Goal: Check status: Verify the current state of an ongoing process or item

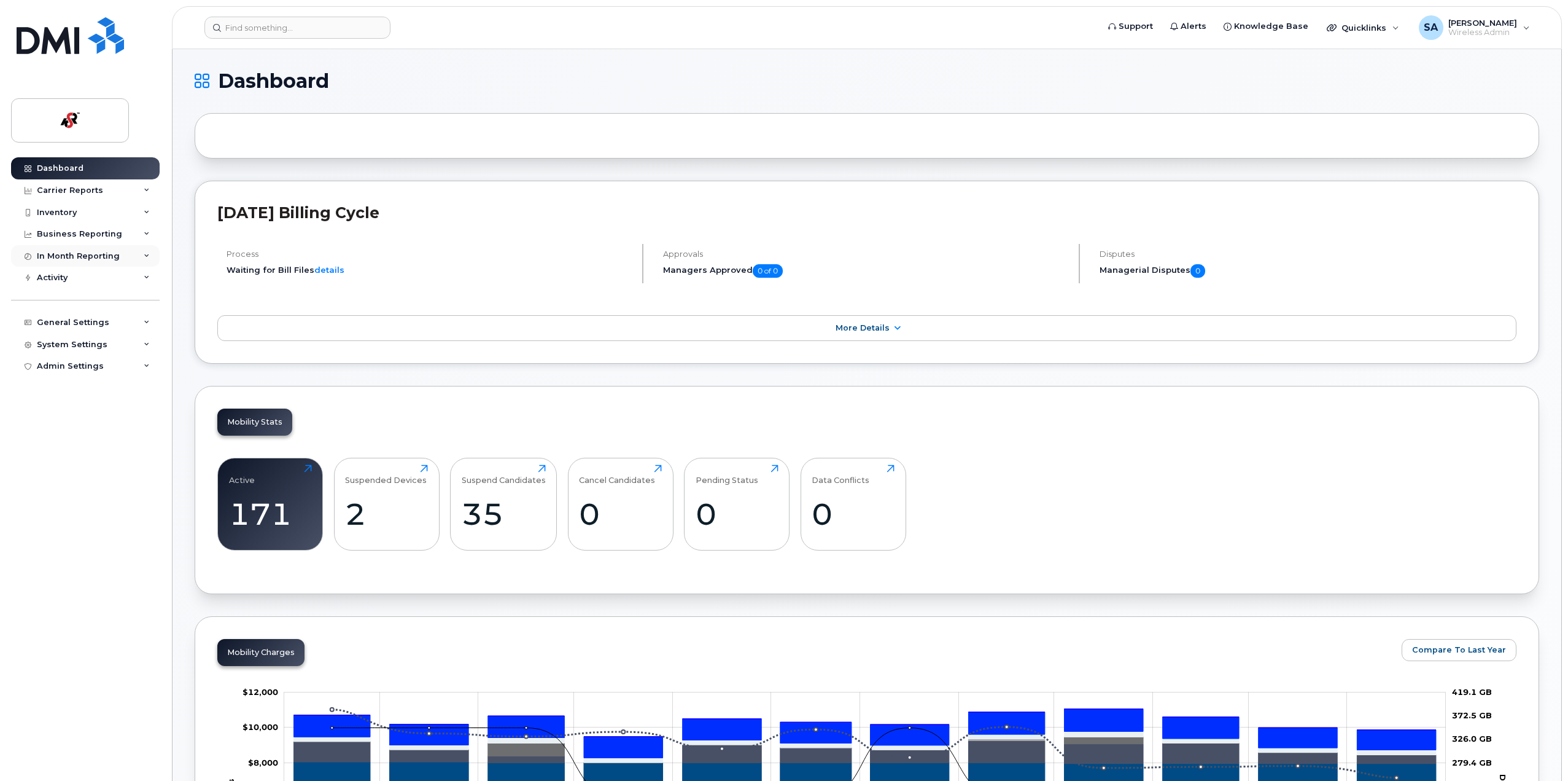
click at [98, 255] on div "In Month Reporting" at bounding box center [78, 256] width 83 height 10
click at [81, 279] on div "Data Usage" at bounding box center [66, 278] width 49 height 11
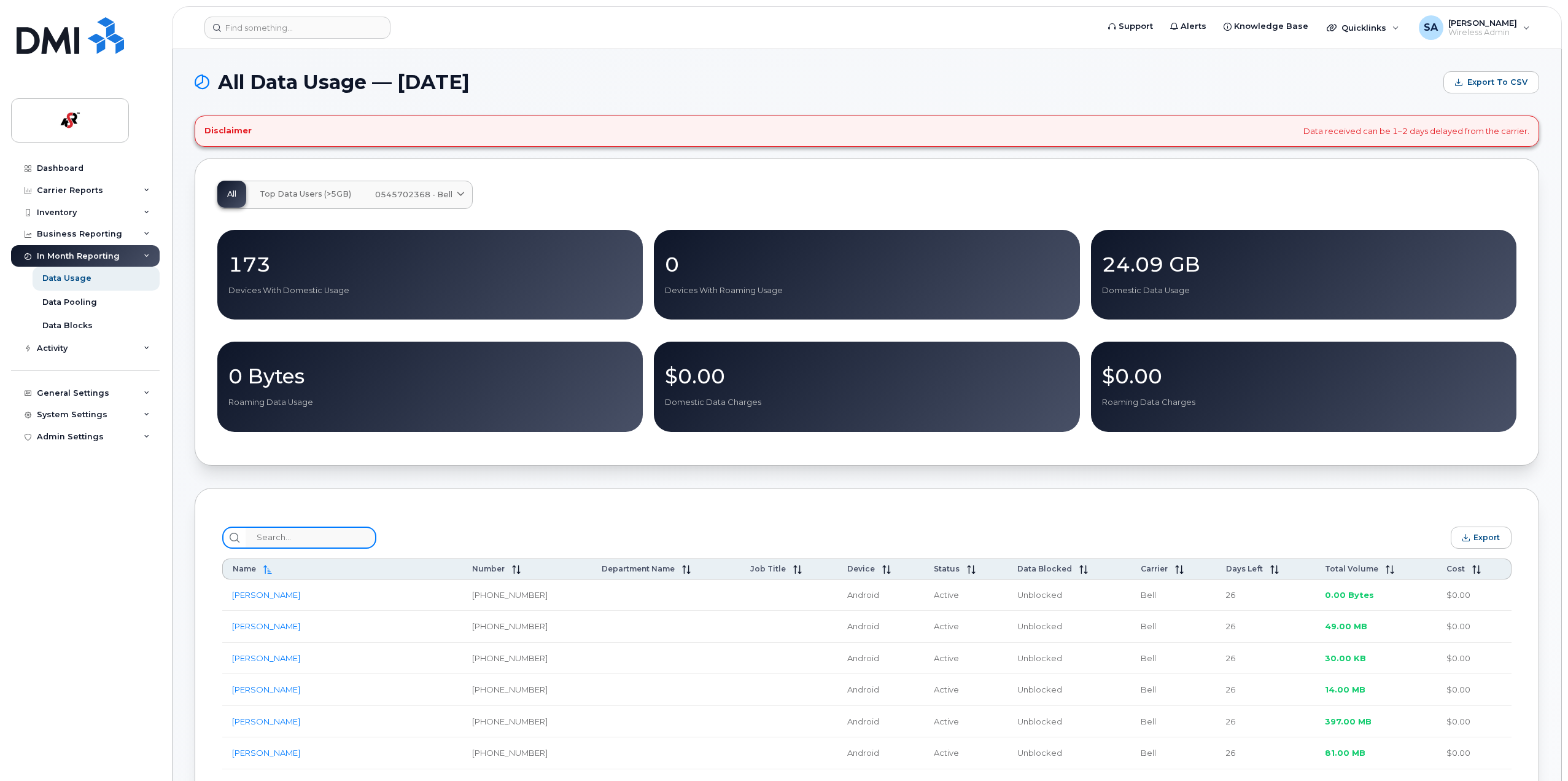
click at [332, 541] on input "search" at bounding box center [311, 537] width 131 height 22
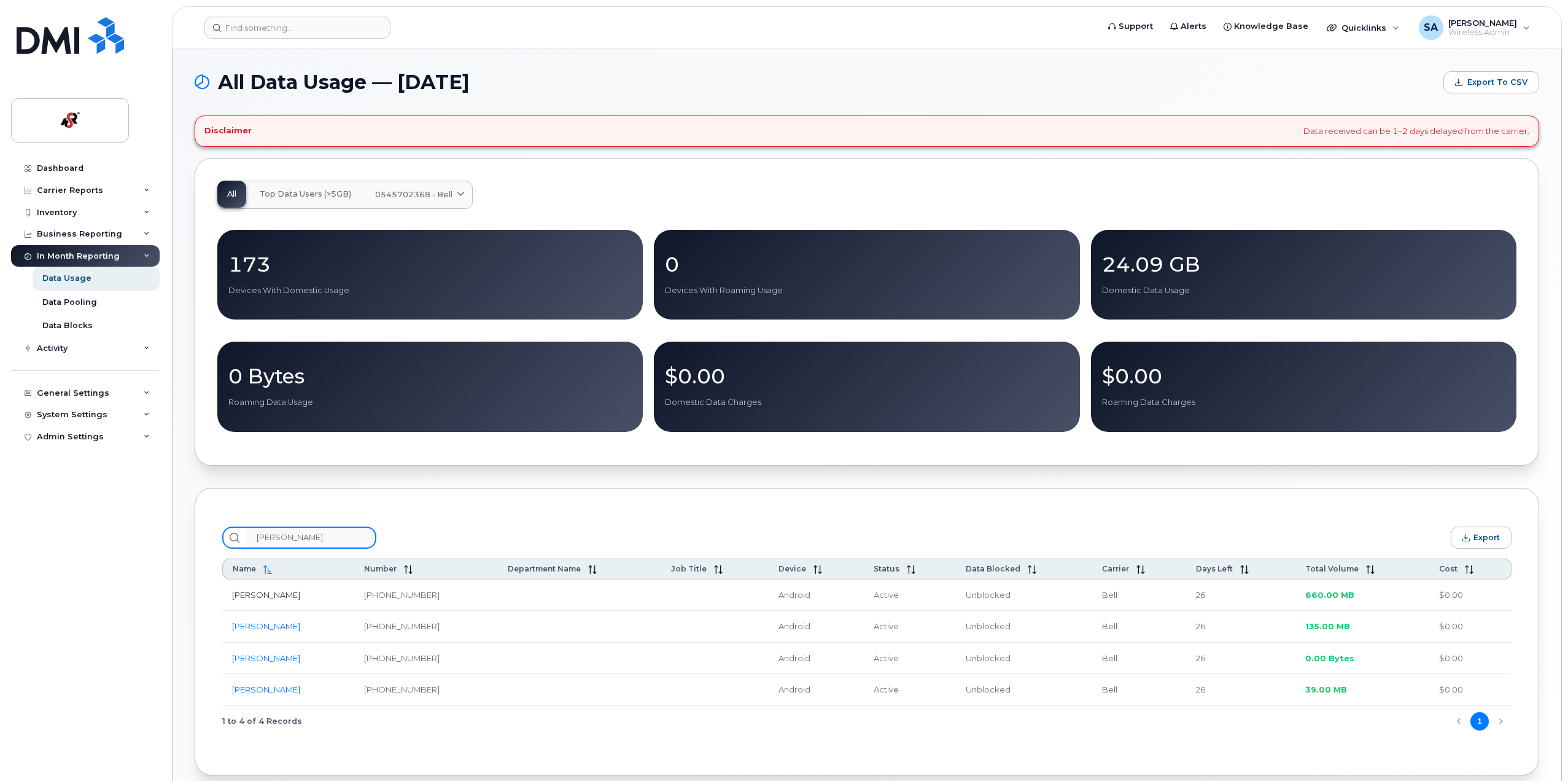
type input "chris"
click at [268, 597] on link "[PERSON_NAME]" at bounding box center [266, 595] width 68 height 10
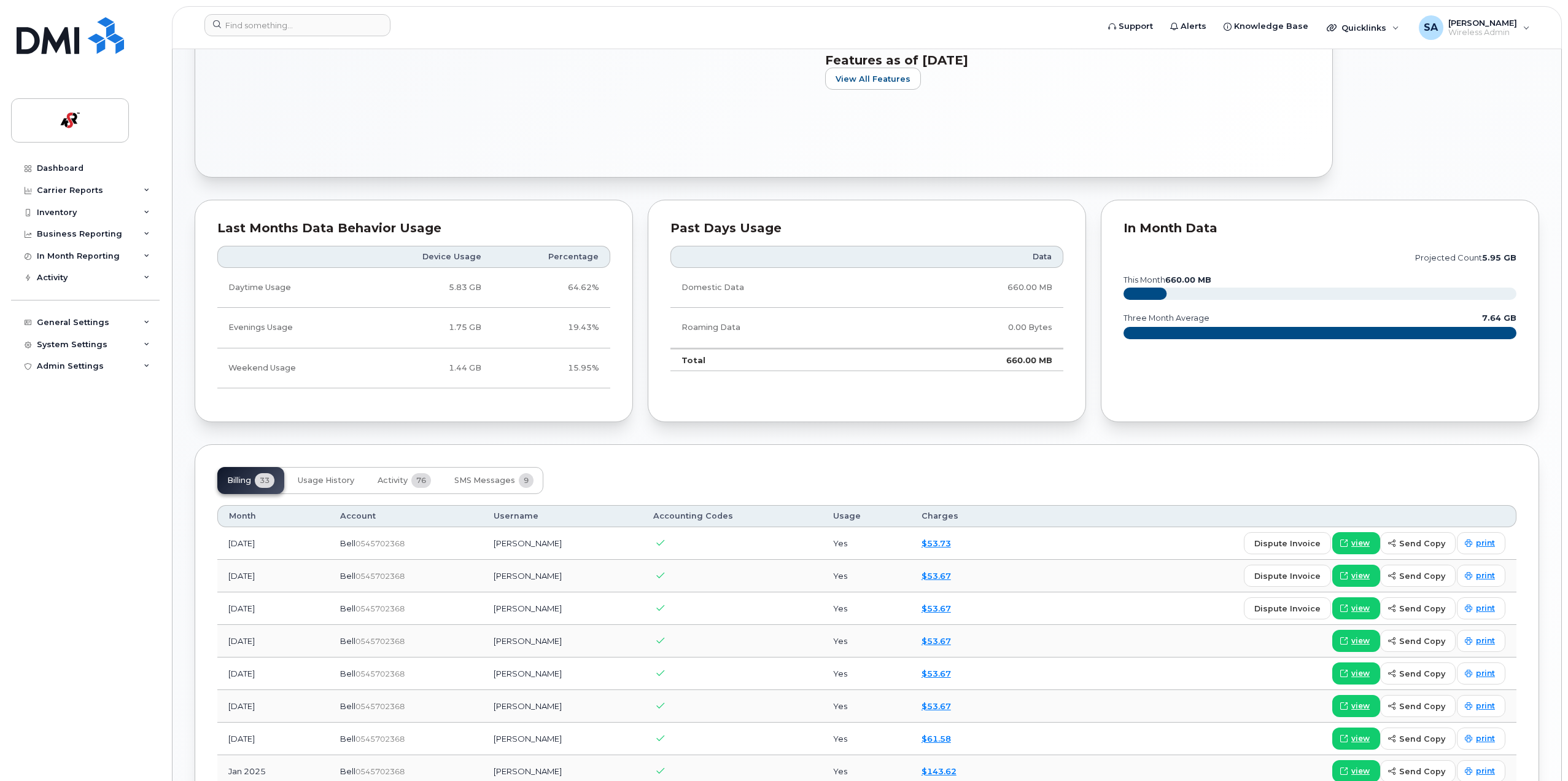
scroll to position [552, 0]
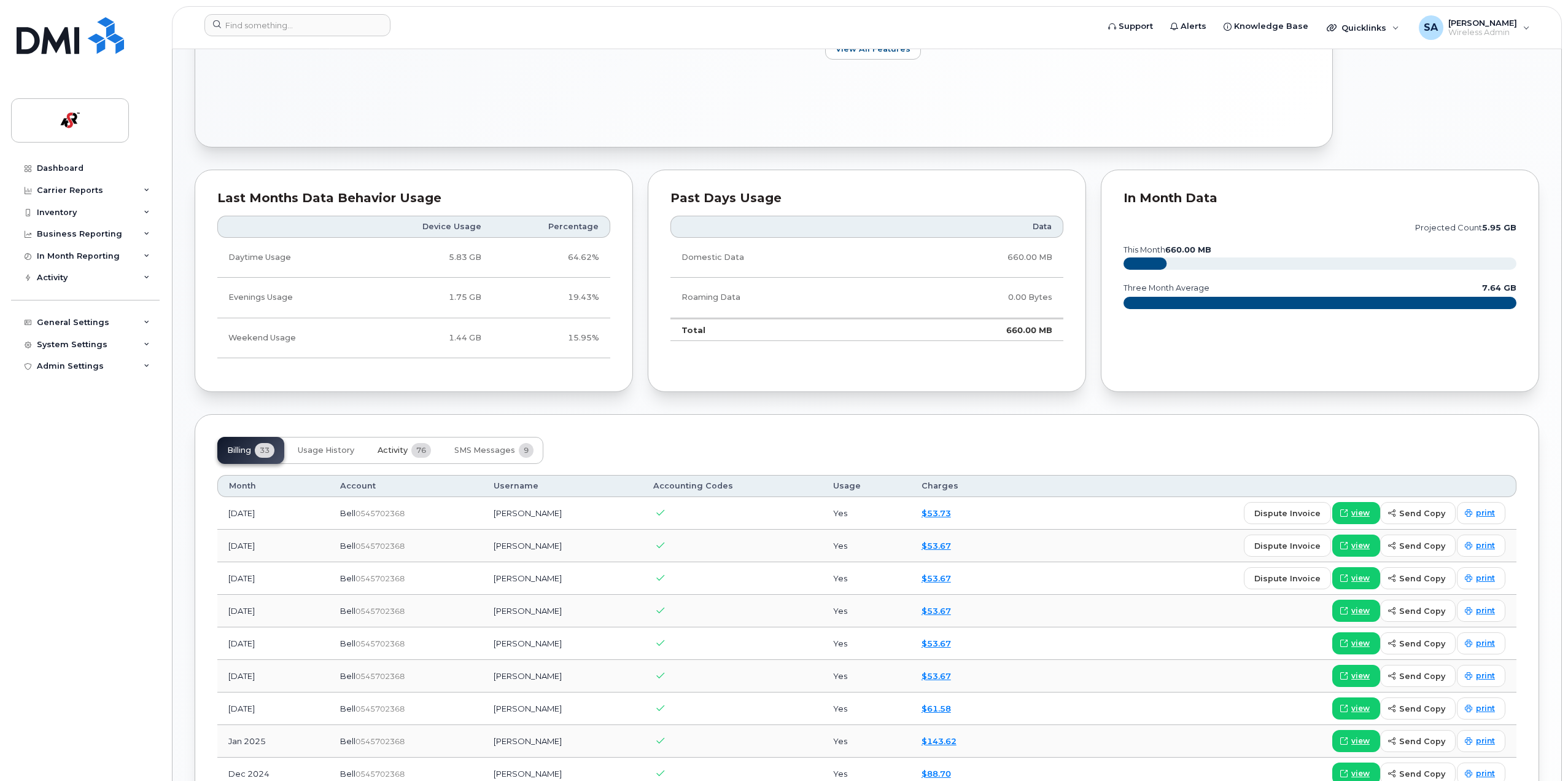
click at [395, 448] on span "Activity" at bounding box center [392, 450] width 30 height 10
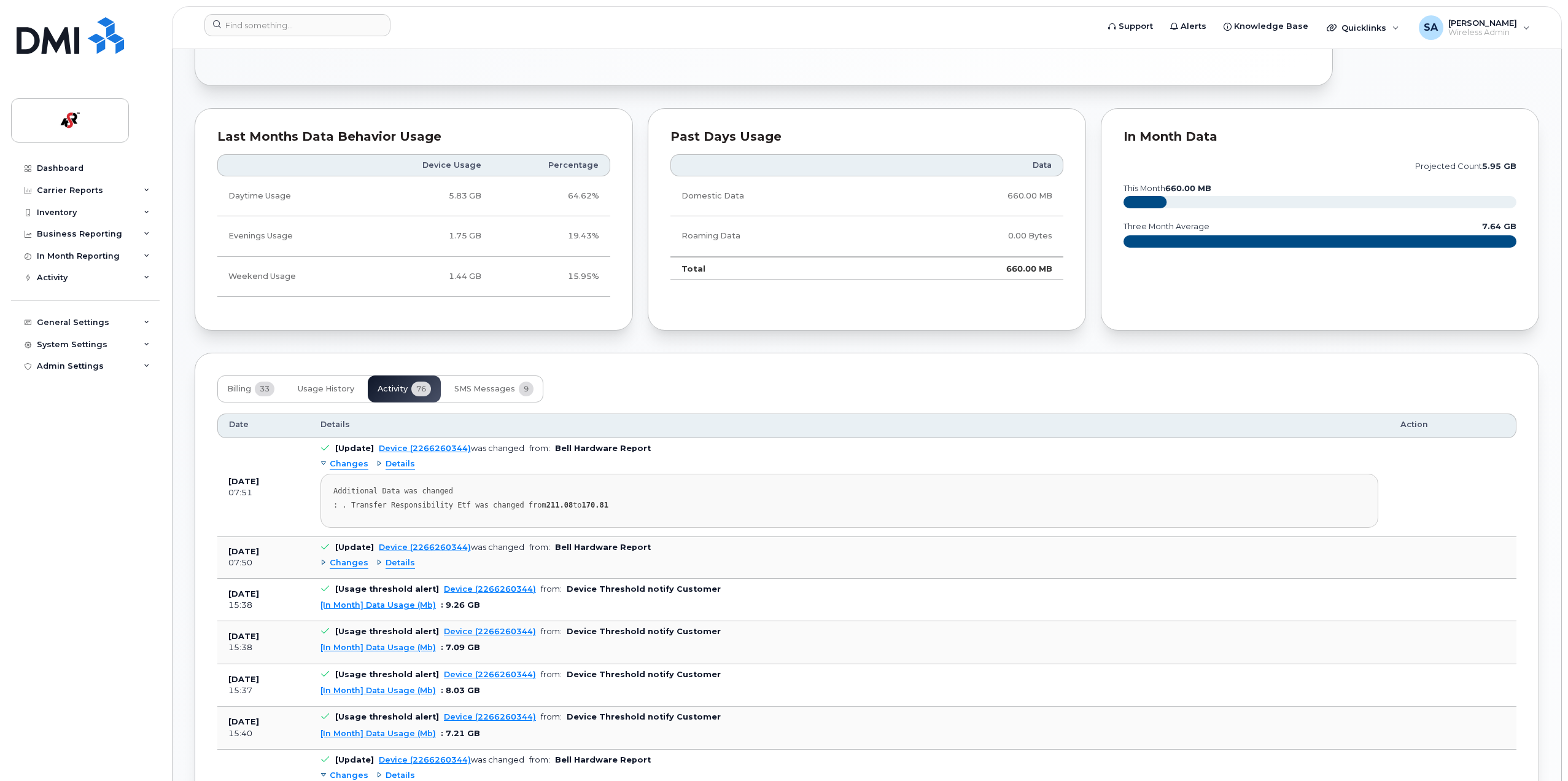
scroll to position [676, 0]
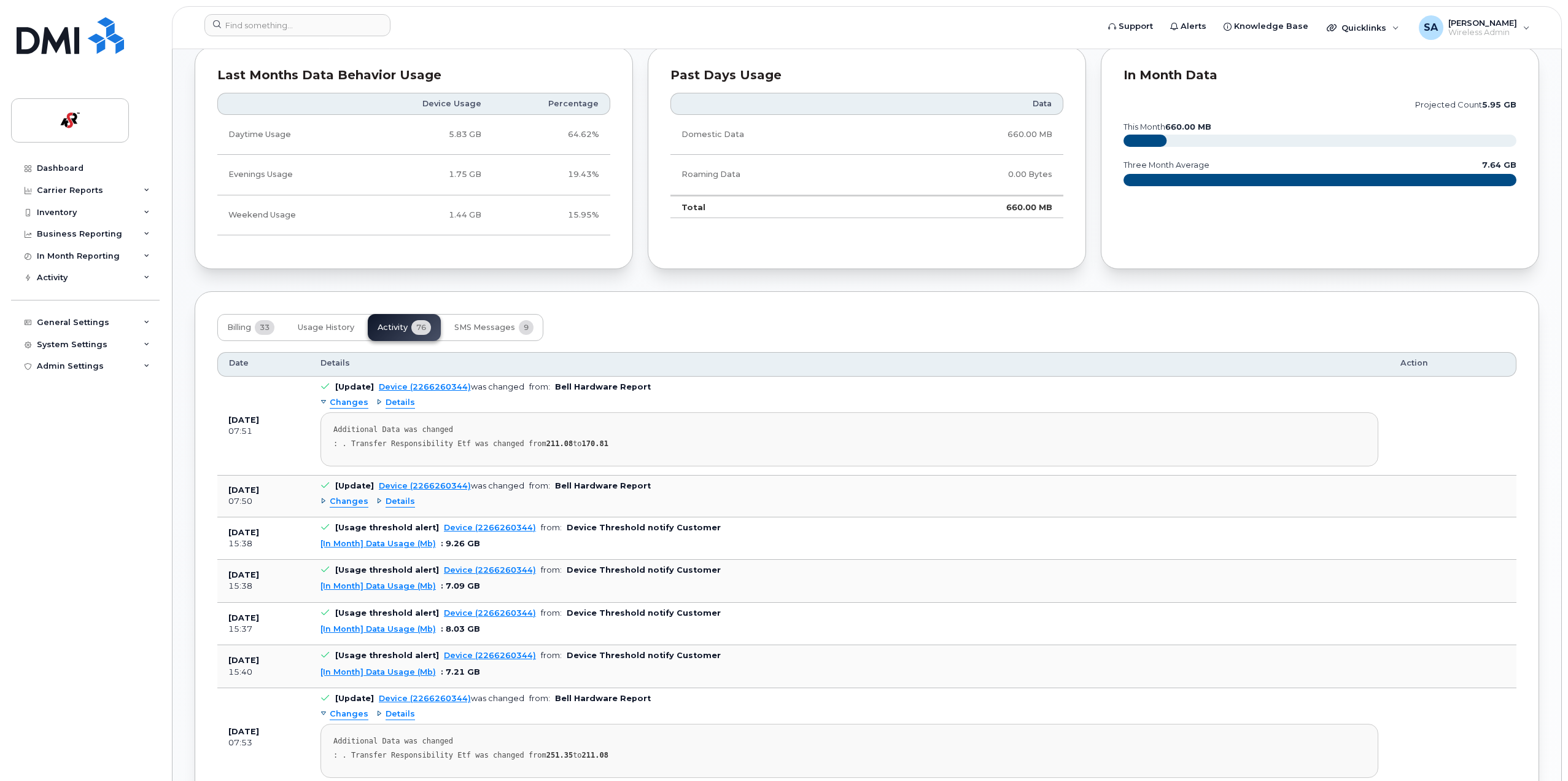
click at [400, 502] on span "Details" at bounding box center [400, 501] width 30 height 12
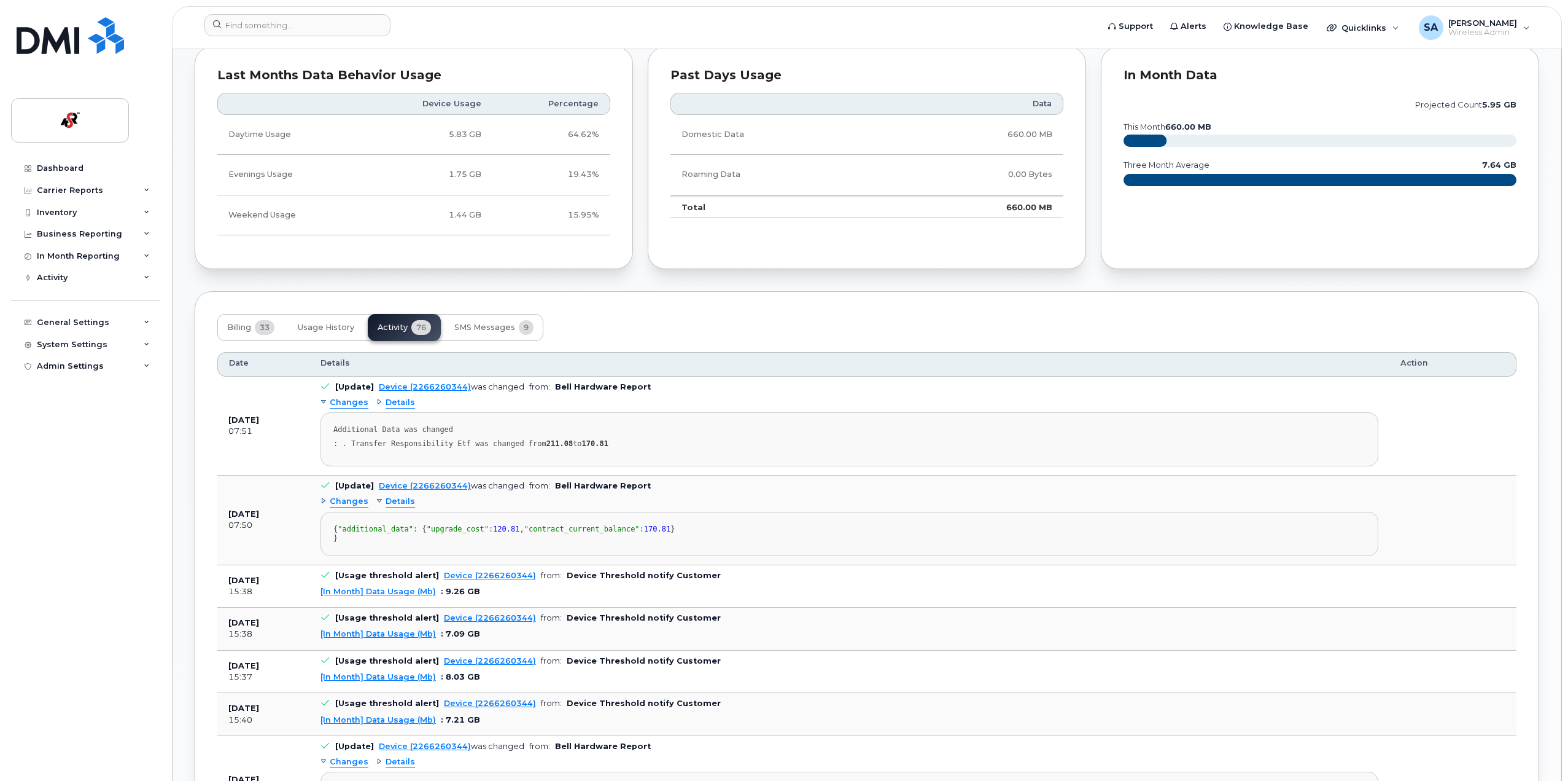
click at [400, 502] on span "Details" at bounding box center [400, 501] width 30 height 12
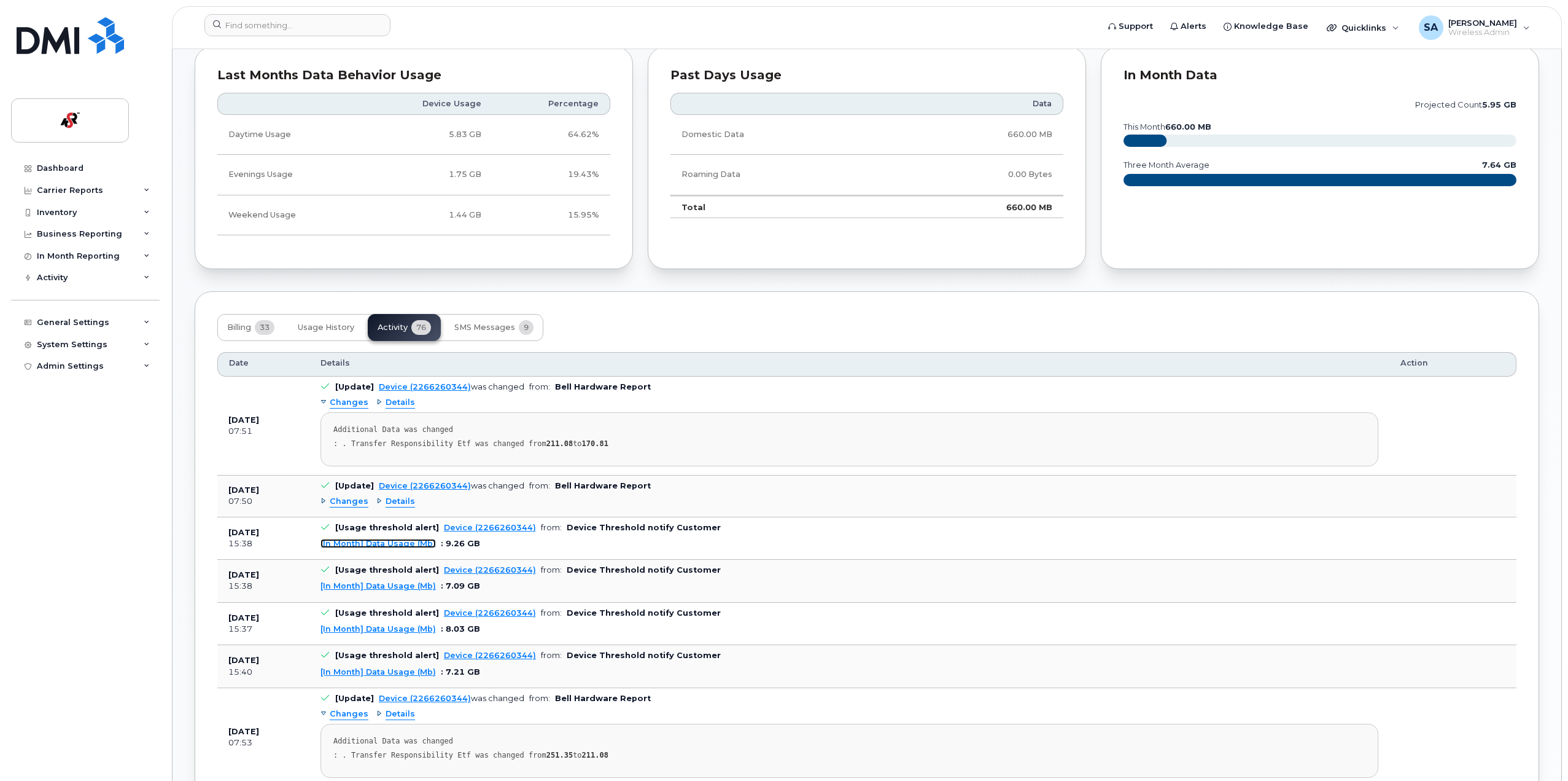
click at [400, 546] on link "[In Month] Data Usage (Mb)" at bounding box center [379, 544] width 116 height 10
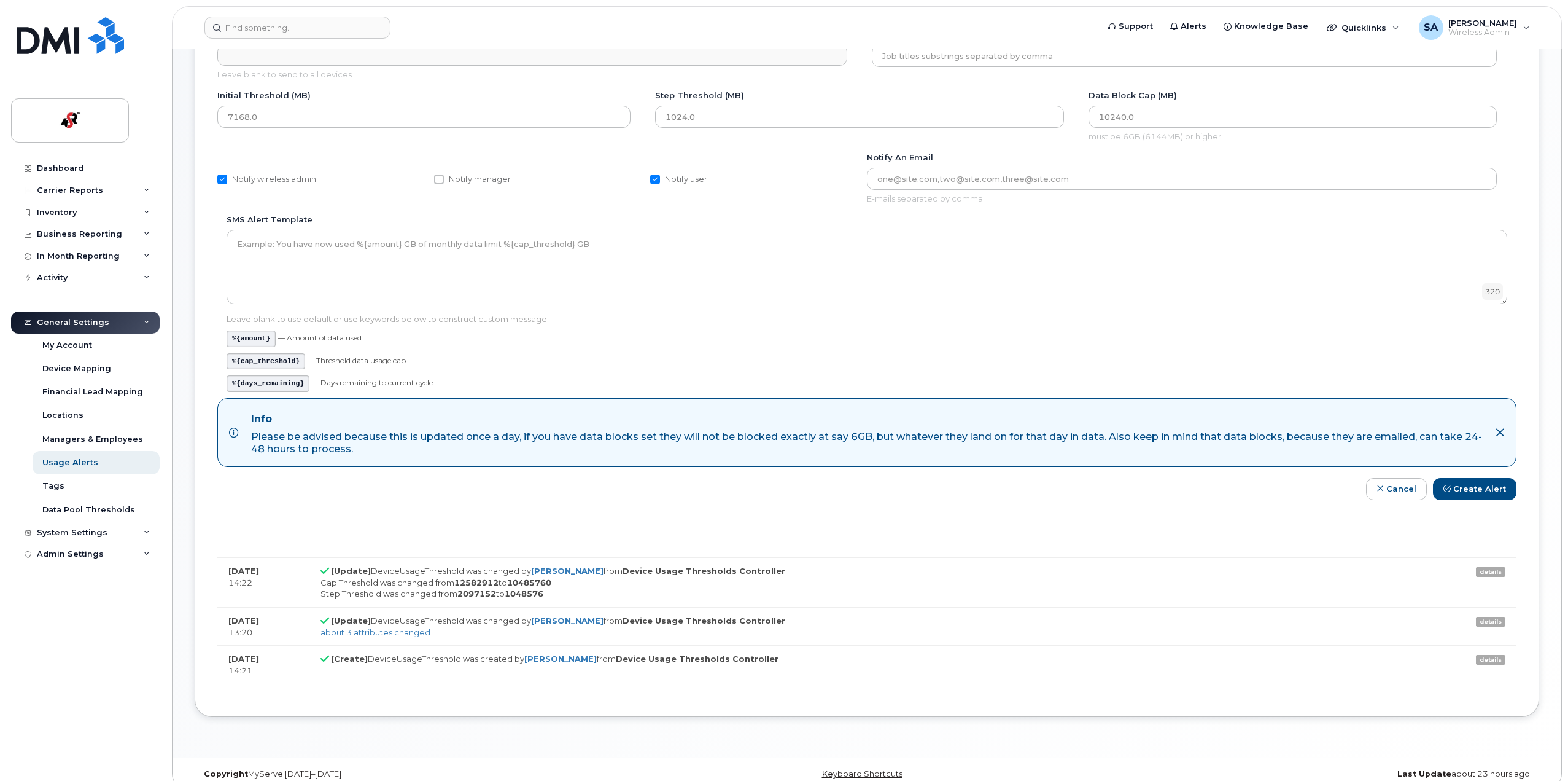
scroll to position [184, 0]
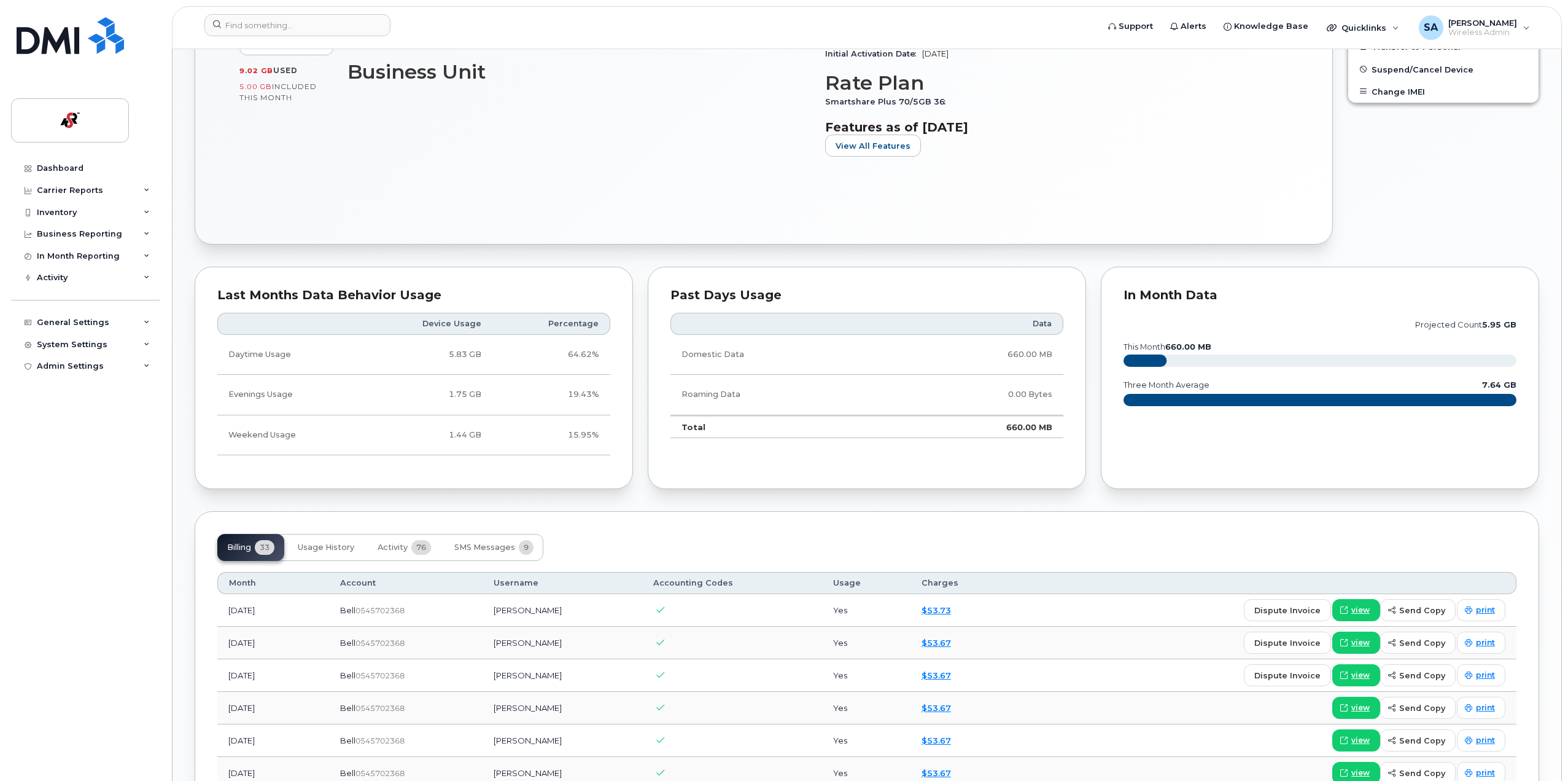
scroll to position [492, 0]
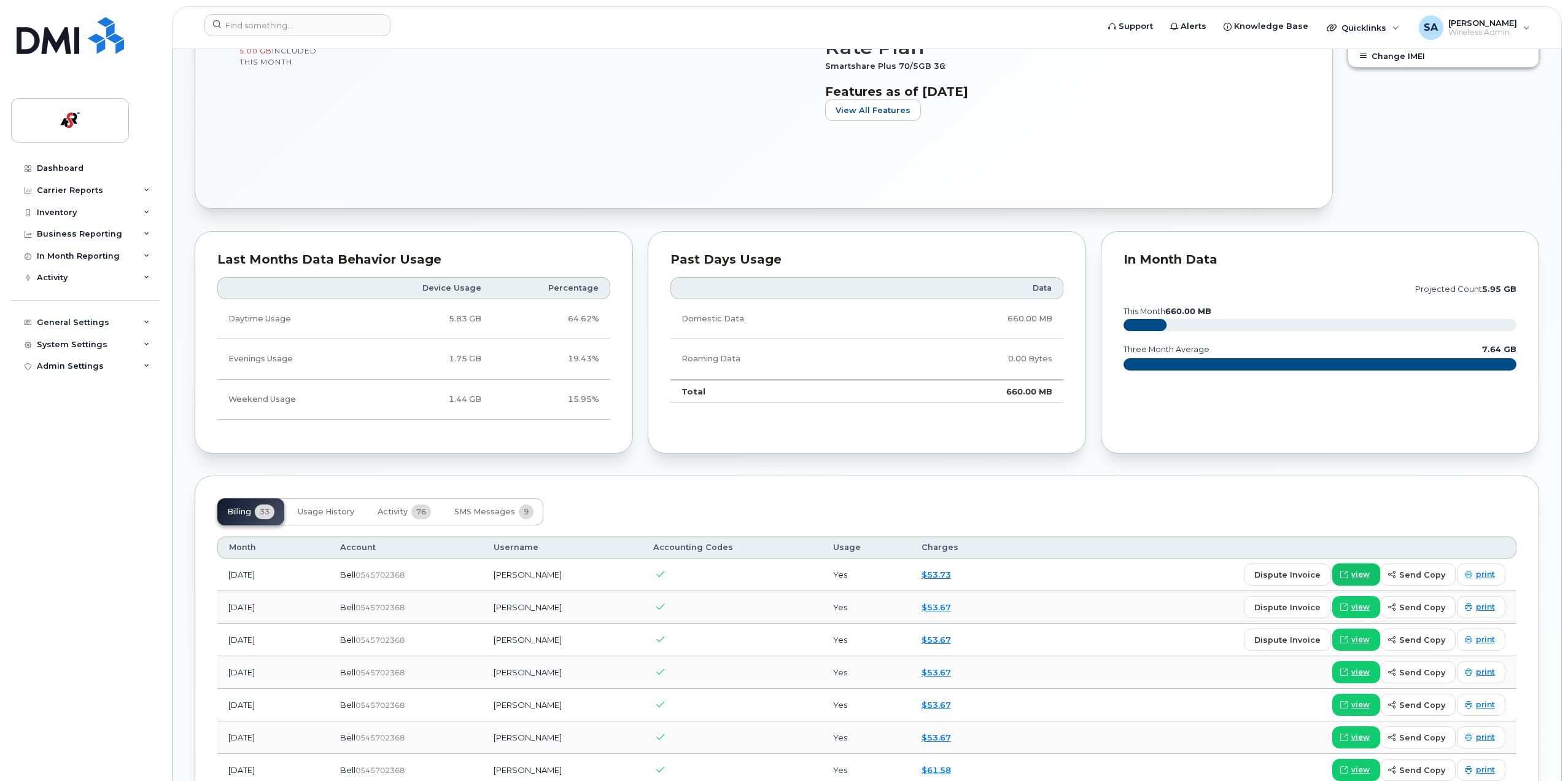
click at [1362, 571] on span "view" at bounding box center [1360, 574] width 18 height 11
